Goal: Check status

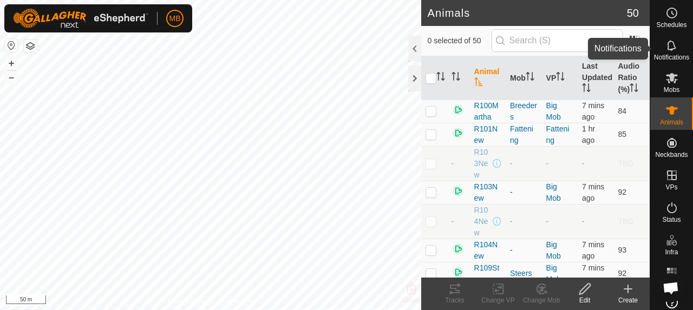
click at [657, 57] on span "Notifications" at bounding box center [671, 57] width 35 height 6
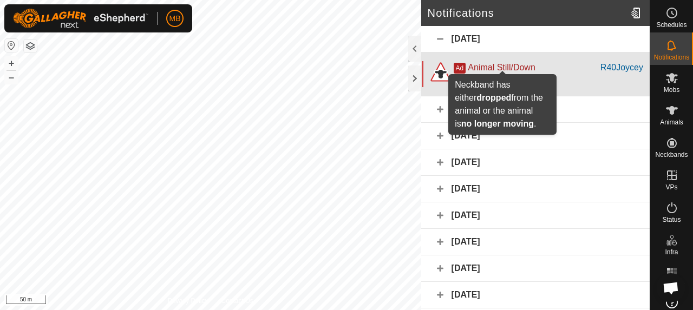
click at [531, 71] on span "Animal Still/Down" at bounding box center [500, 67] width 67 height 9
